Goal: Task Accomplishment & Management: Manage account settings

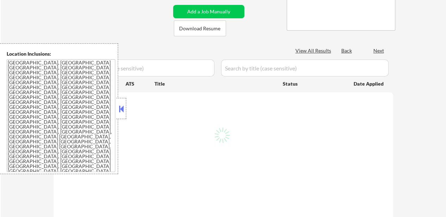
select select ""pending""
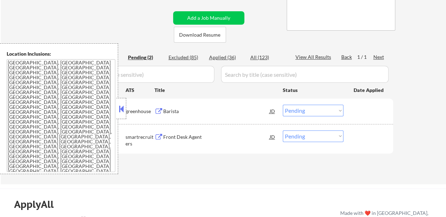
scroll to position [106, 0]
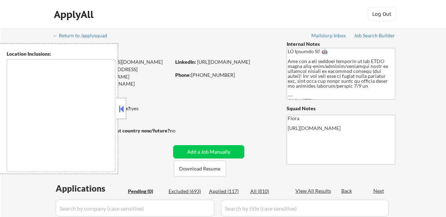
type textarea "remote"
click at [123, 110] on button at bounding box center [121, 109] width 8 height 11
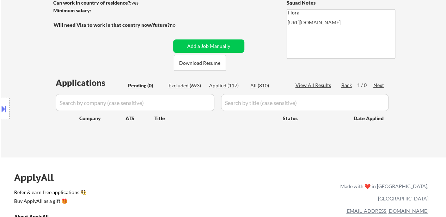
scroll to position [35, 0]
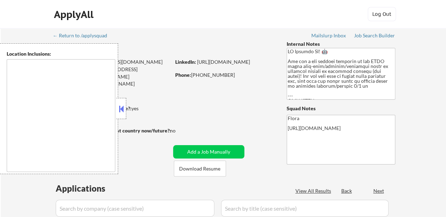
type textarea "remote"
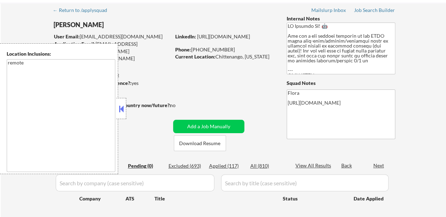
scroll to position [70, 0]
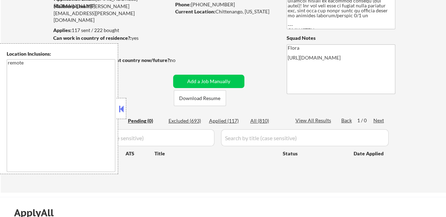
click at [124, 114] on div at bounding box center [121, 108] width 10 height 21
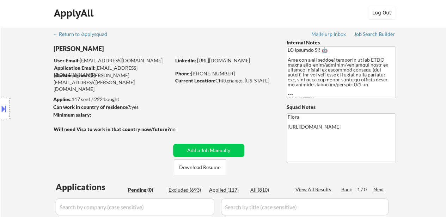
scroll to position [0, 0]
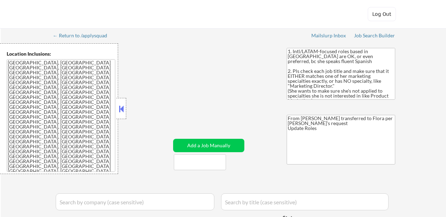
select select ""pending""
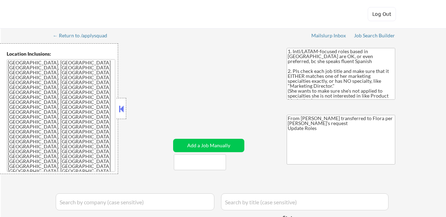
select select ""pending""
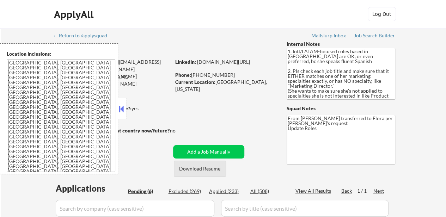
click at [209, 167] on button "Download Resume" at bounding box center [200, 169] width 52 height 16
click at [122, 111] on button at bounding box center [121, 109] width 8 height 11
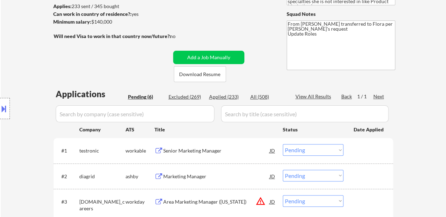
scroll to position [106, 0]
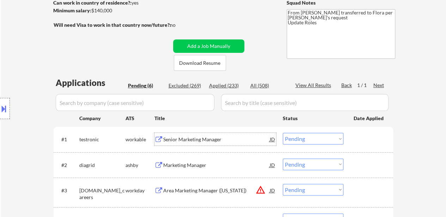
click at [205, 140] on div "Senior Marketing Manager" at bounding box center [216, 139] width 106 height 7
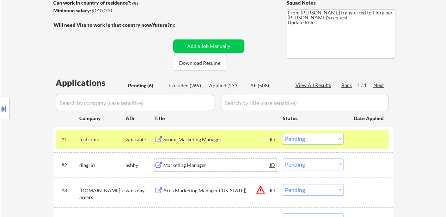
click at [192, 165] on div "Marketing Manager" at bounding box center [216, 165] width 106 height 7
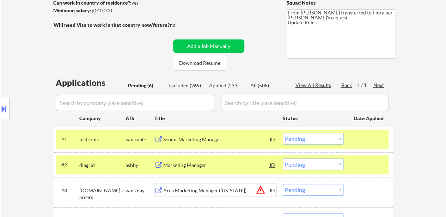
click at [211, 191] on div "Area Marketing Manager (Alabama)" at bounding box center [216, 190] width 106 height 7
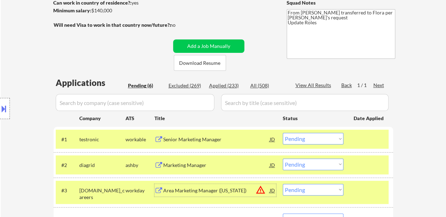
click at [6, 110] on button at bounding box center [4, 109] width 8 height 12
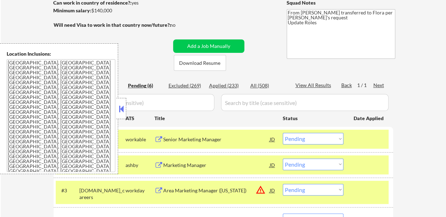
click at [123, 108] on button at bounding box center [121, 109] width 8 height 11
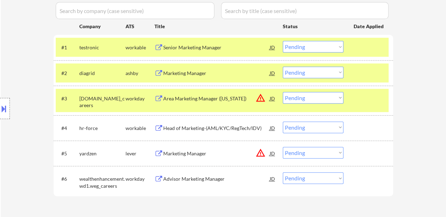
scroll to position [211, 0]
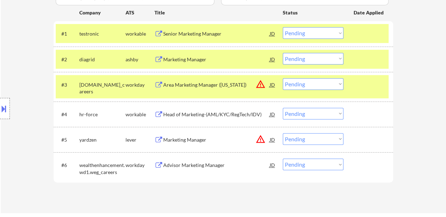
click at [330, 83] on select "Choose an option... Pending Applied Excluded (Questions) Excluded (Expired) Exc…" at bounding box center [313, 84] width 61 height 12
click at [283, 78] on select "Choose an option... Pending Applied Excluded (Questions) Excluded (Expired) Exc…" at bounding box center [313, 84] width 61 height 12
click at [206, 114] on div "Head of Marketing-(AML/KYC/RegTech/IDV)" at bounding box center [216, 114] width 106 height 7
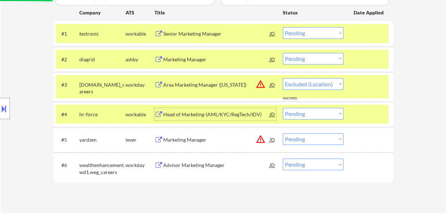
select select ""pending""
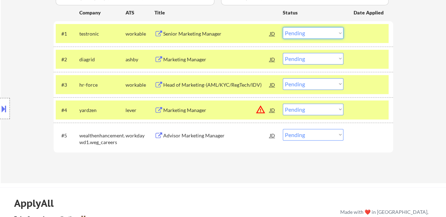
click at [294, 35] on select "Choose an option... Pending Applied Excluded (Questions) Excluded (Expired) Exc…" at bounding box center [313, 33] width 61 height 12
click at [283, 27] on select "Choose an option... Pending Applied Excluded (Questions) Excluded (Expired) Exc…" at bounding box center [313, 33] width 61 height 12
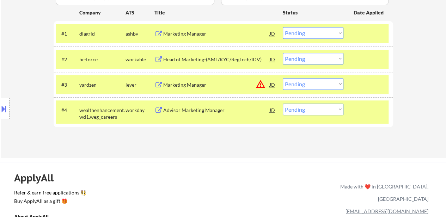
click at [316, 33] on select "Choose an option... Pending Applied Excluded (Questions) Excluded (Expired) Exc…" at bounding box center [313, 33] width 61 height 12
click at [283, 27] on select "Choose an option... Pending Applied Excluded (Questions) Excluded (Expired) Exc…" at bounding box center [313, 33] width 61 height 12
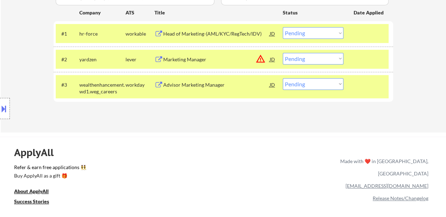
click at [330, 29] on select "Choose an option... Pending Applied Excluded (Questions) Excluded (Expired) Exc…" at bounding box center [313, 33] width 61 height 12
click at [283, 27] on select "Choose an option... Pending Applied Excluded (Questions) Excluded (Expired) Exc…" at bounding box center [313, 33] width 61 height 12
click at [182, 59] on div "Marketing Manager" at bounding box center [216, 59] width 106 height 7
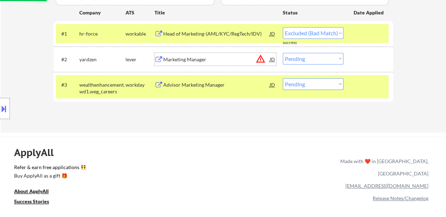
click at [204, 86] on div "Advisor Marketing Manager" at bounding box center [216, 84] width 106 height 7
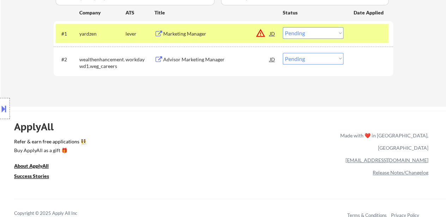
click at [313, 33] on select "Choose an option... Pending Applied Excluded (Questions) Excluded (Expired) Exc…" at bounding box center [313, 33] width 61 height 12
click at [283, 27] on select "Choose an option... Pending Applied Excluded (Questions) Excluded (Expired) Exc…" at bounding box center [313, 33] width 61 height 12
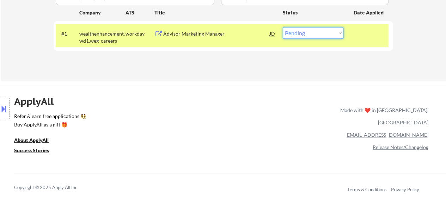
click at [324, 33] on select "Choose an option... Pending Applied Excluded (Questions) Excluded (Expired) Exc…" at bounding box center [313, 33] width 61 height 12
select select ""excluded__salary_""
click at [283, 27] on select "Choose an option... Pending Applied Excluded (Questions) Excluded (Expired) Exc…" at bounding box center [313, 33] width 61 height 12
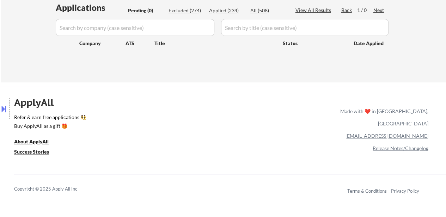
scroll to position [141, 0]
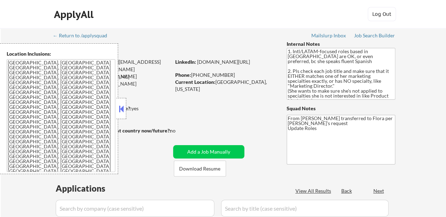
select select ""pending""
click at [121, 110] on button at bounding box center [121, 109] width 8 height 11
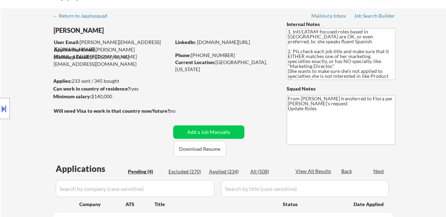
scroll to position [35, 0]
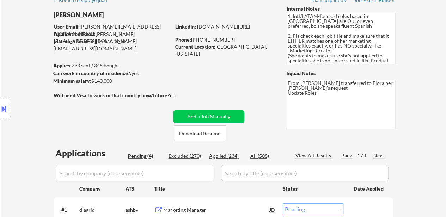
click at [229, 157] on div "Applied (234)" at bounding box center [226, 156] width 35 height 7
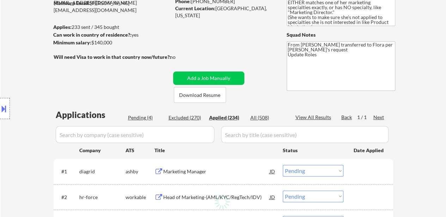
scroll to position [106, 0]
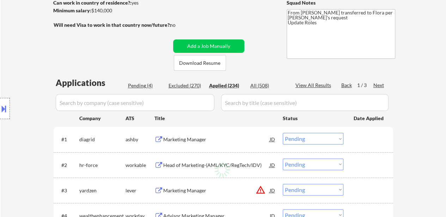
select select ""applied""
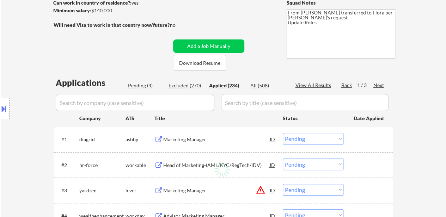
select select ""applied""
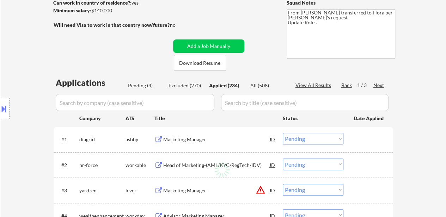
select select ""applied""
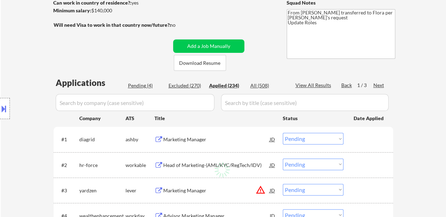
select select ""applied""
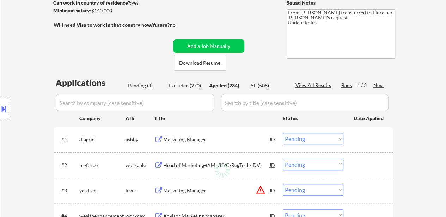
select select ""applied""
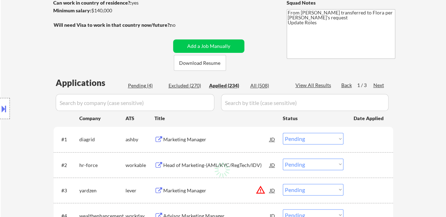
select select ""applied""
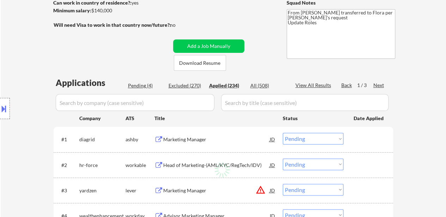
select select ""applied""
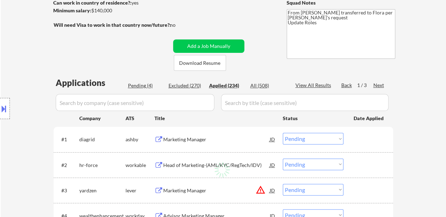
select select ""applied""
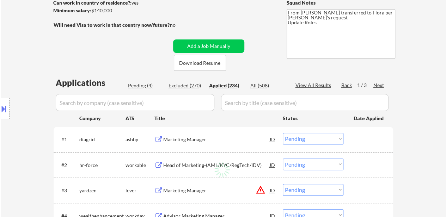
select select ""applied""
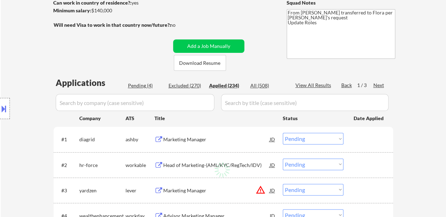
select select ""applied""
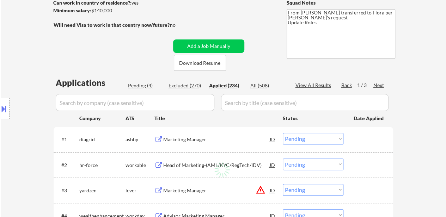
select select ""applied""
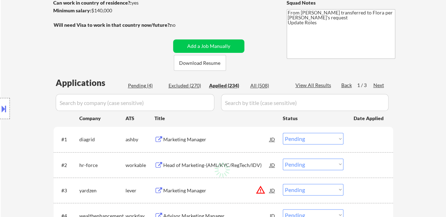
select select ""applied""
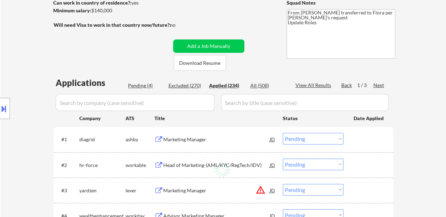
select select ""applied""
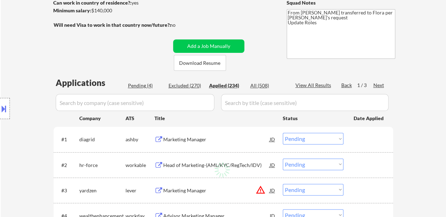
select select ""applied""
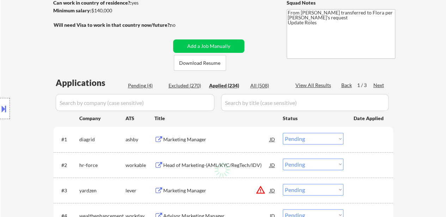
select select ""applied""
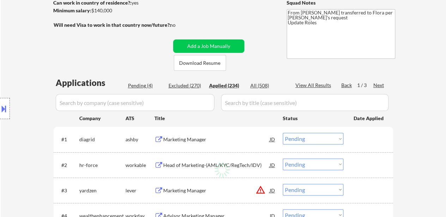
select select ""applied""
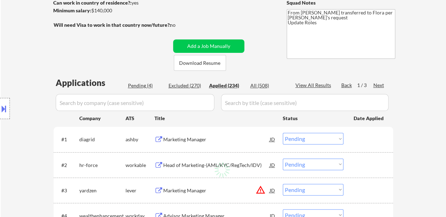
select select ""applied""
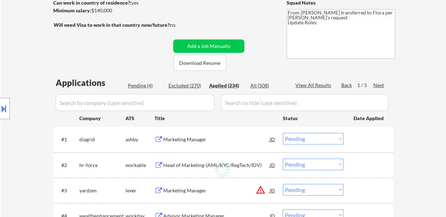
select select ""applied""
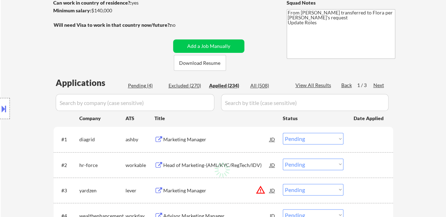
select select ""applied""
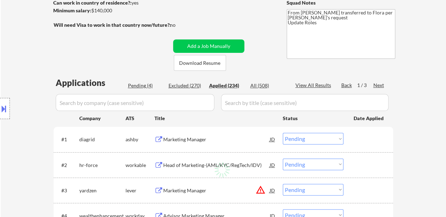
select select ""applied""
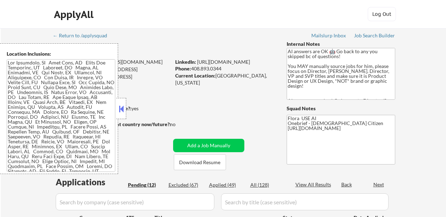
select select ""pending""
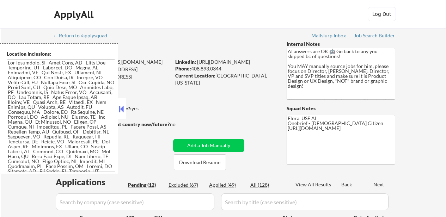
select select ""pending""
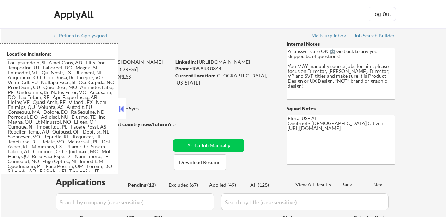
select select ""pending""
click at [120, 107] on button at bounding box center [121, 109] width 8 height 11
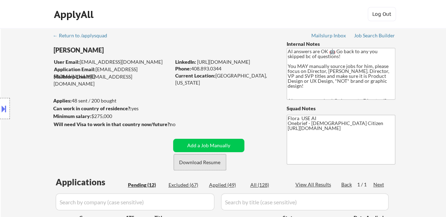
click at [209, 159] on button "Download Resume" at bounding box center [200, 162] width 52 height 16
